Goal: Transaction & Acquisition: Purchase product/service

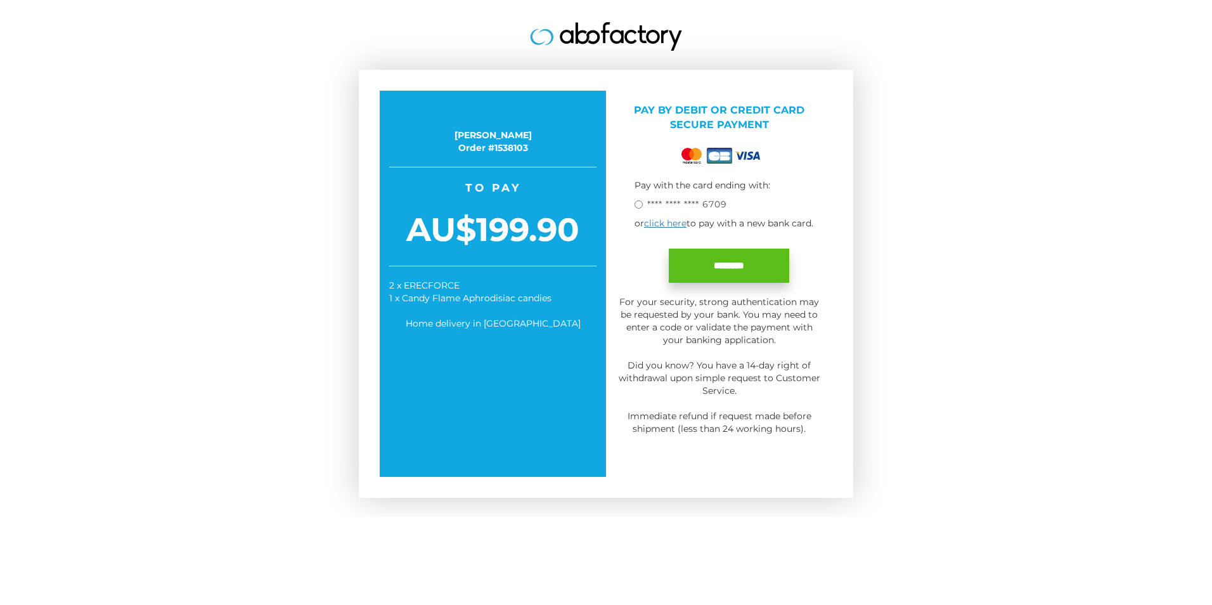
click at [742, 261] on input "********" at bounding box center [729, 266] width 120 height 34
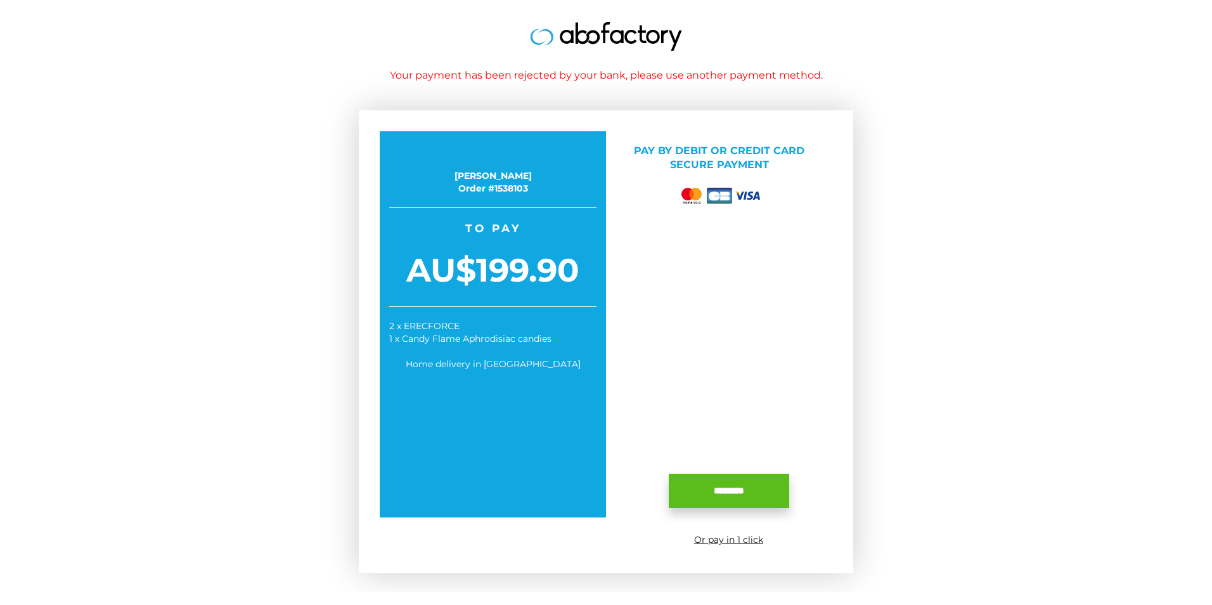
click at [734, 490] on input "********" at bounding box center [729, 491] width 120 height 34
